Goal: Information Seeking & Learning: Learn about a topic

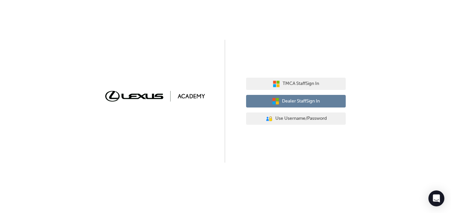
click at [303, 98] on span "Dealer Staff Sign In" at bounding box center [301, 102] width 38 height 8
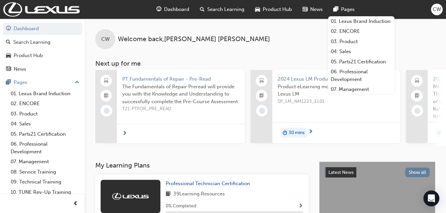
click at [17, 56] on div "Product Hub" at bounding box center [28, 56] width 29 height 8
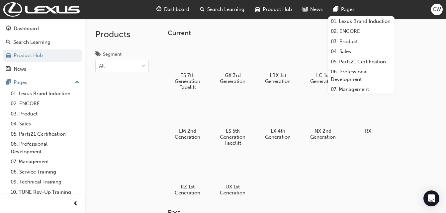
click at [20, 26] on div "Dashboard" at bounding box center [26, 29] width 25 height 8
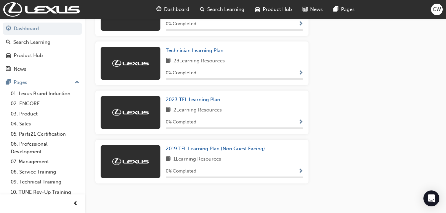
scroll to position [636, 0]
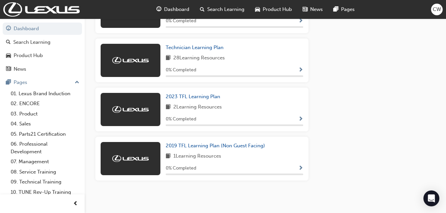
click at [37, 181] on link "09. Technical Training" at bounding box center [45, 182] width 74 height 10
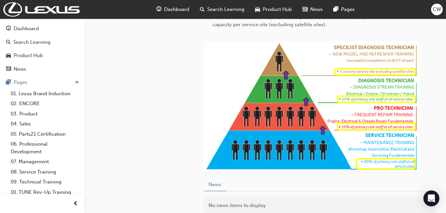
scroll to position [333, 0]
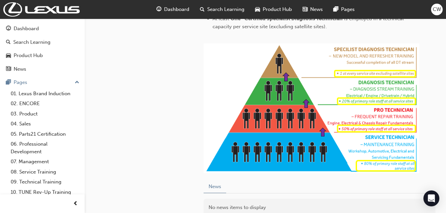
click at [25, 57] on div "Product Hub" at bounding box center [28, 56] width 29 height 8
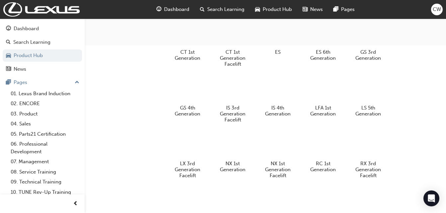
scroll to position [203, 0]
click at [189, 8] on span "Dashboard" at bounding box center [176, 10] width 25 height 8
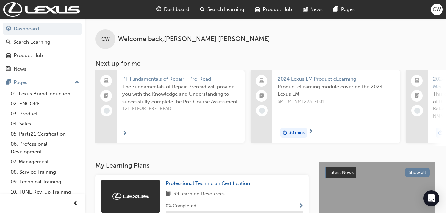
click at [212, 9] on span "Search Learning" at bounding box center [225, 10] width 37 height 8
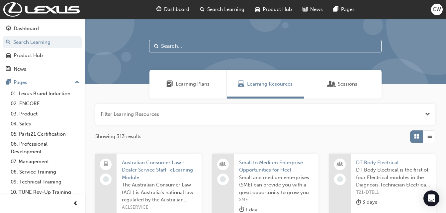
click at [339, 84] on span "Sessions" at bounding box center [348, 84] width 20 height 8
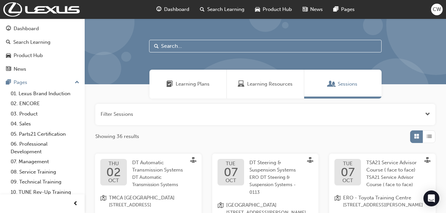
click at [29, 54] on div "Product Hub" at bounding box center [28, 56] width 29 height 8
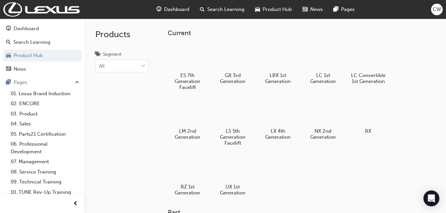
click at [28, 67] on div "News" at bounding box center [42, 69] width 73 height 8
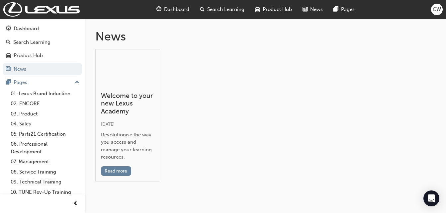
click at [26, 50] on link "Product Hub" at bounding box center [42, 55] width 79 height 12
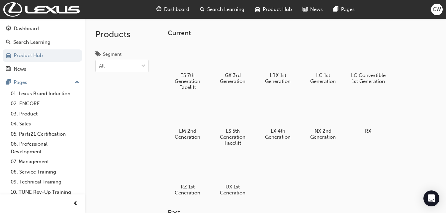
scroll to position [14, 0]
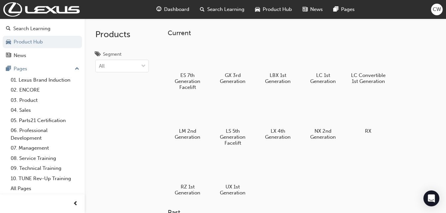
click at [48, 80] on link "01. Lexus Brand Induction" at bounding box center [45, 80] width 74 height 10
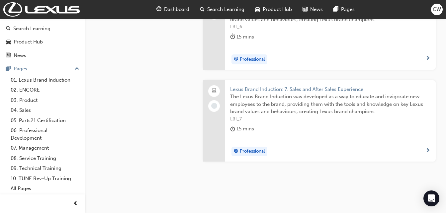
scroll to position [695, 0]
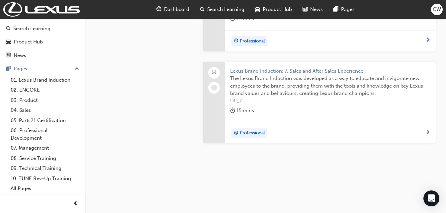
click at [22, 188] on link "All Pages" at bounding box center [45, 189] width 74 height 10
